Goal: Task Accomplishment & Management: Manage account settings

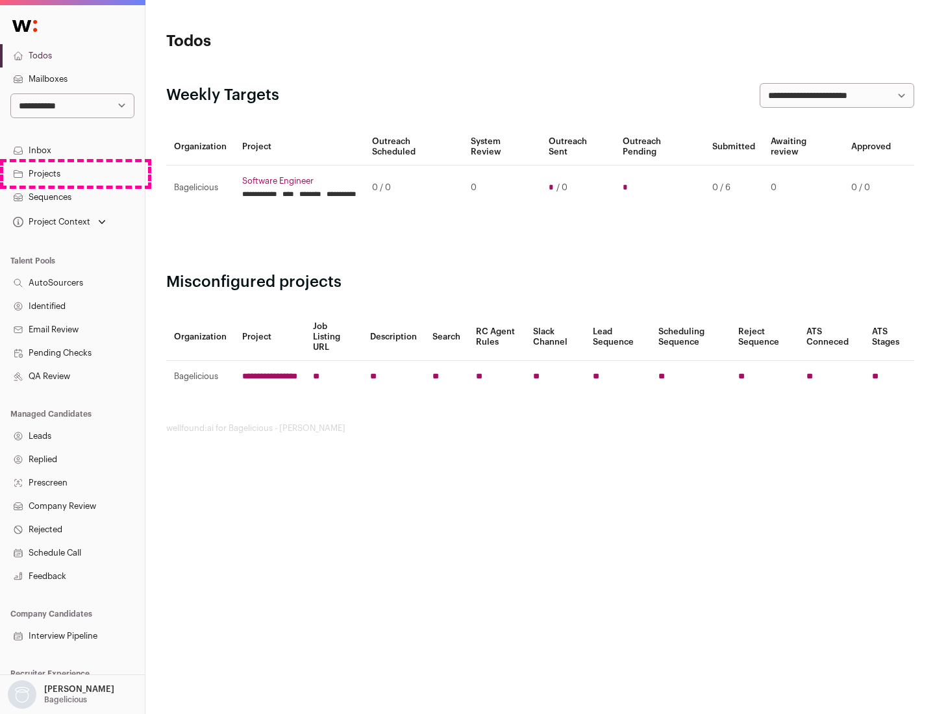
click at [72, 173] on link "Projects" at bounding box center [72, 173] width 145 height 23
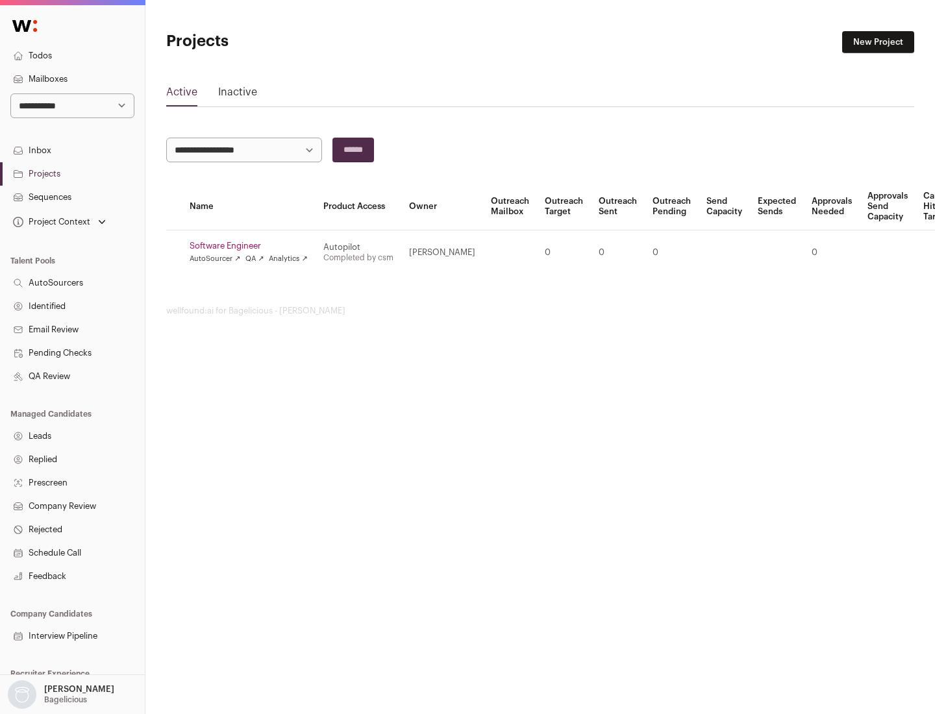
click at [253, 246] on link "Software Engineer" at bounding box center [249, 246] width 118 height 10
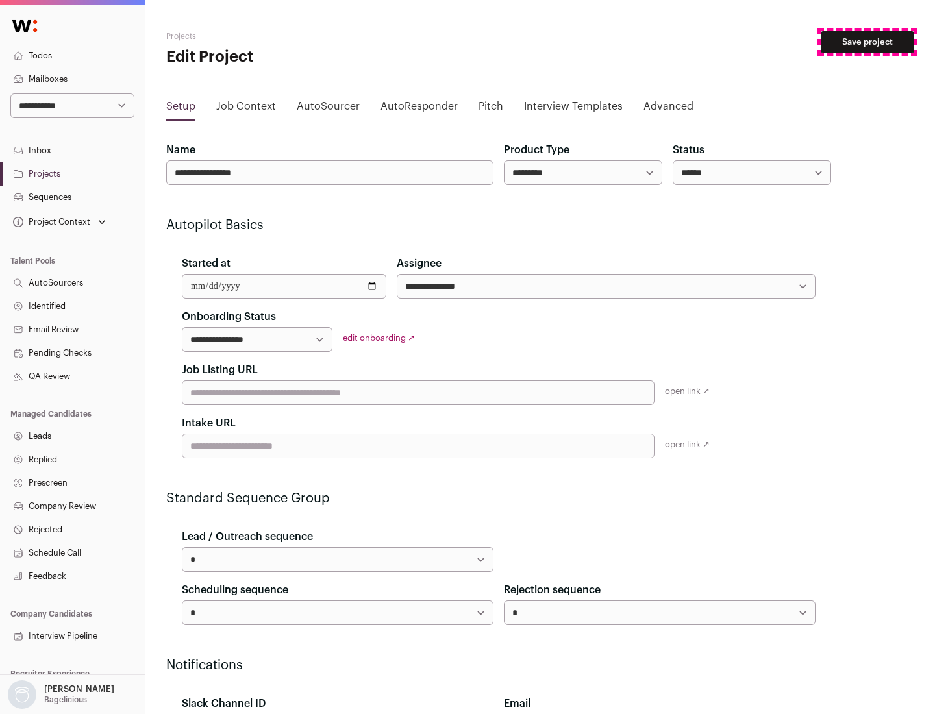
click at [867, 42] on button "Save project" at bounding box center [867, 42] width 93 height 22
